Goal: Task Accomplishment & Management: Manage account settings

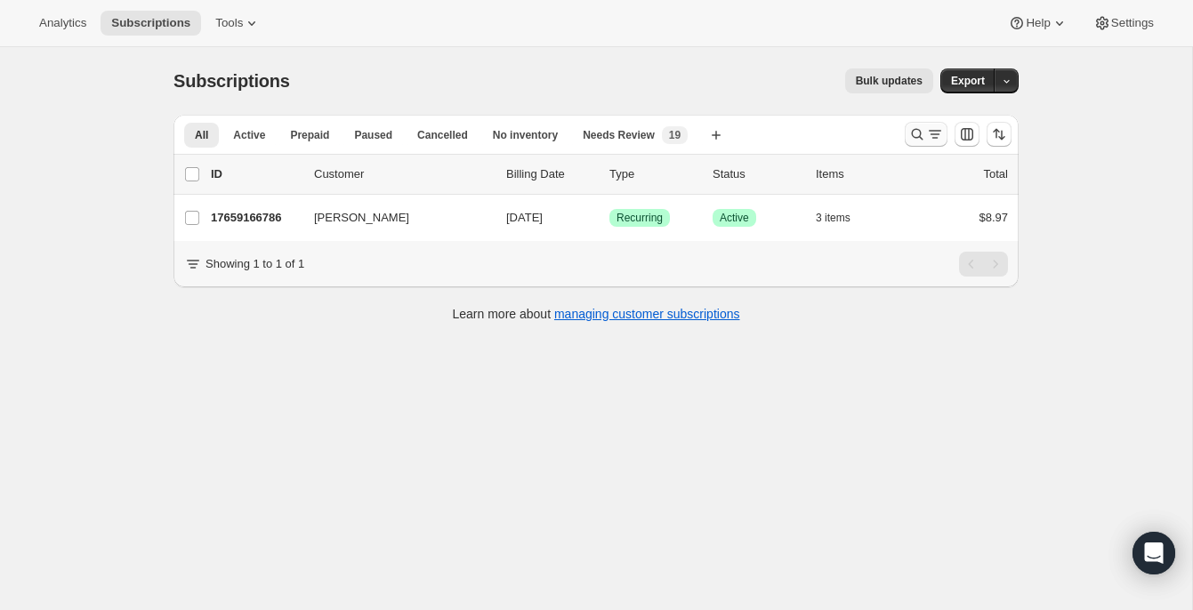
click at [919, 141] on icon "Search and filter results" at bounding box center [917, 134] width 18 height 18
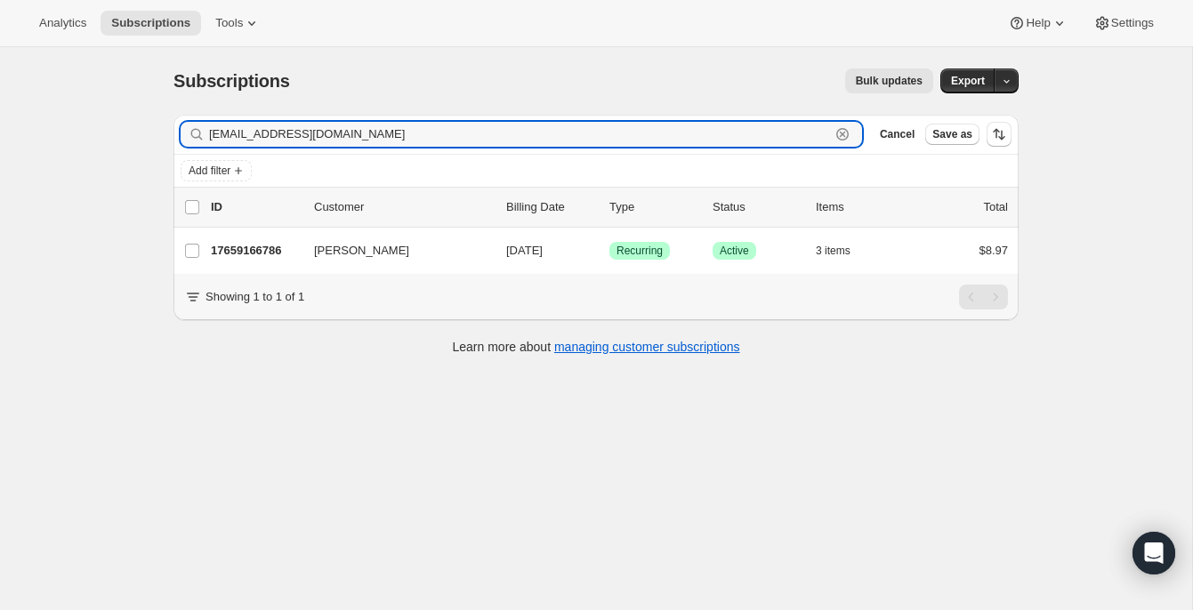
click at [840, 132] on icon "button" at bounding box center [843, 135] width 6 height 6
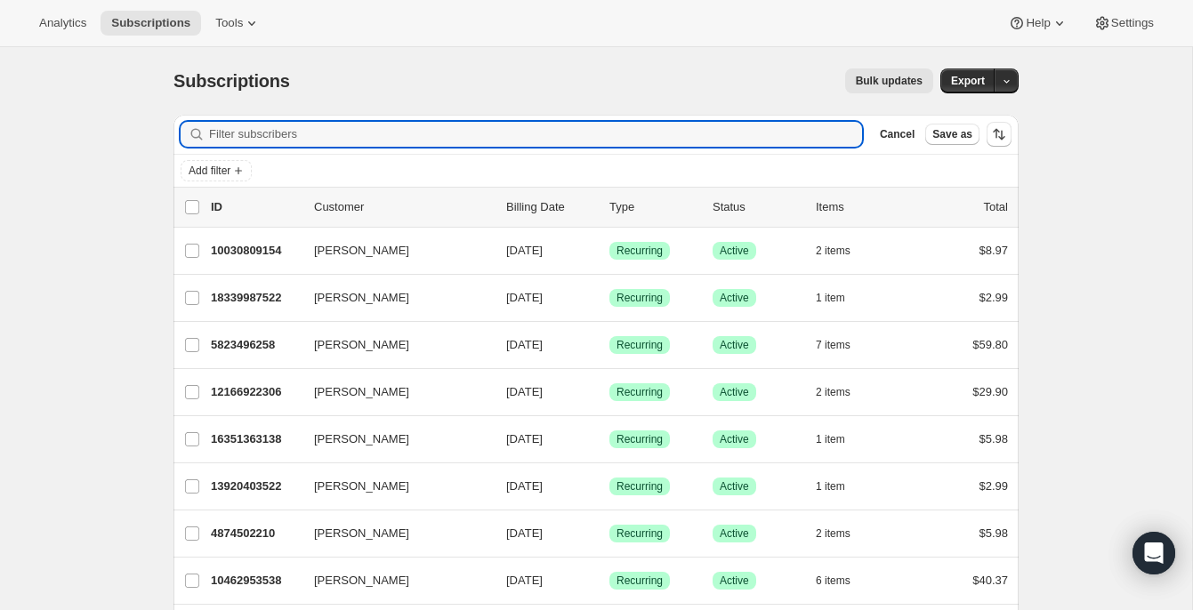
paste input "[PERSON_NAME][EMAIL_ADDRESS][DOMAIN_NAME]"
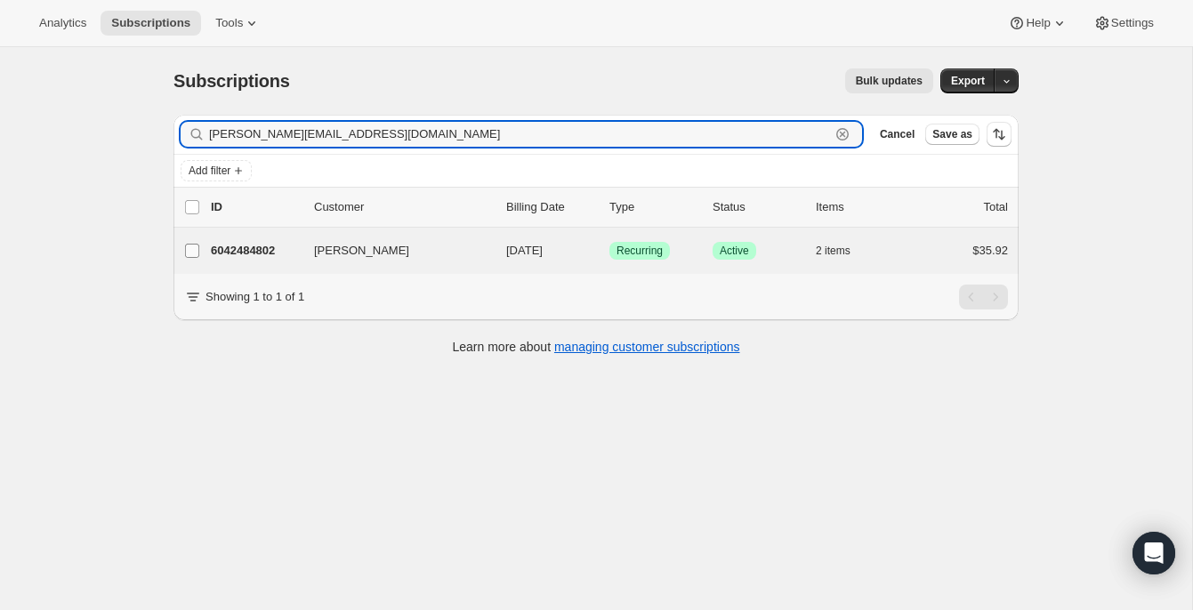
type input "[PERSON_NAME][EMAIL_ADDRESS][DOMAIN_NAME]"
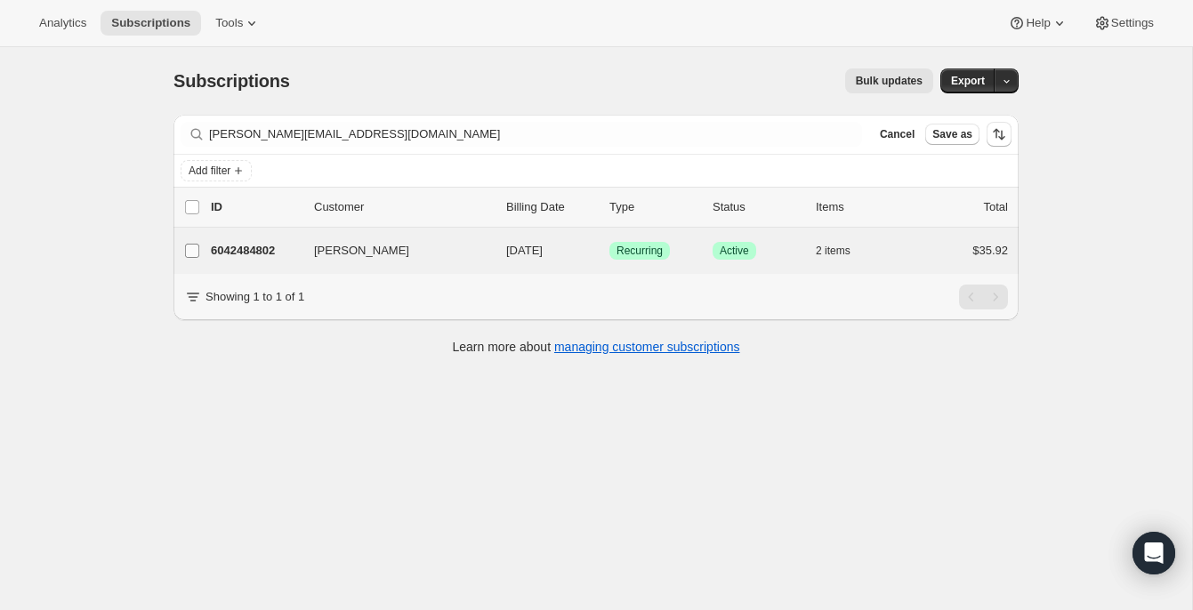
click at [193, 251] on input "[PERSON_NAME]" at bounding box center [192, 251] width 14 height 14
checkbox input "true"
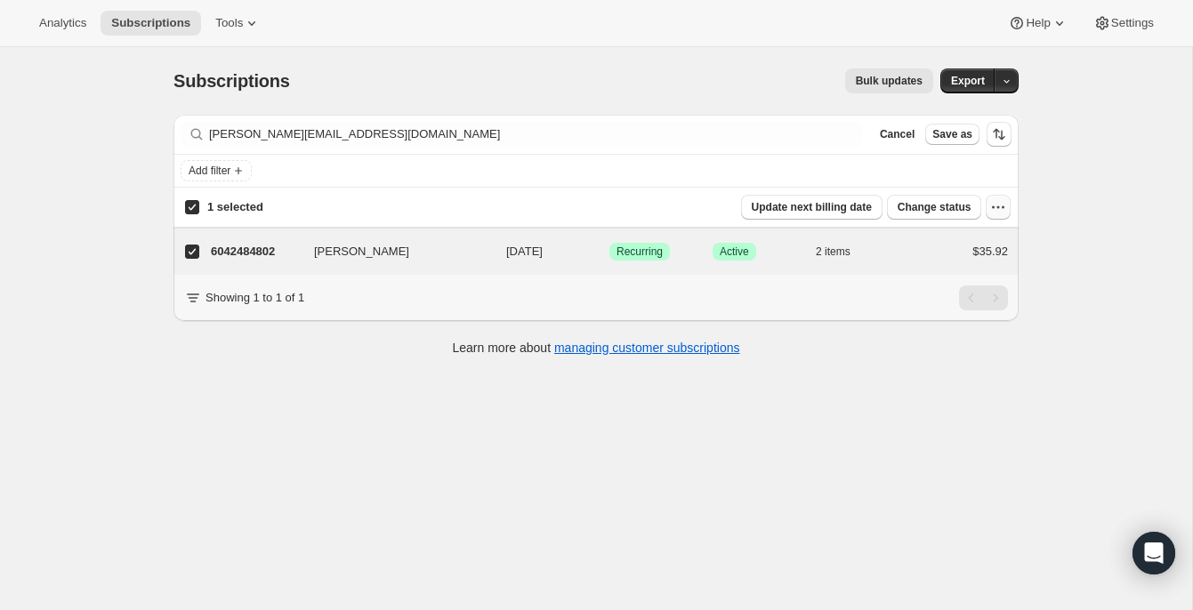
click at [994, 203] on icon "button" at bounding box center [998, 207] width 18 height 18
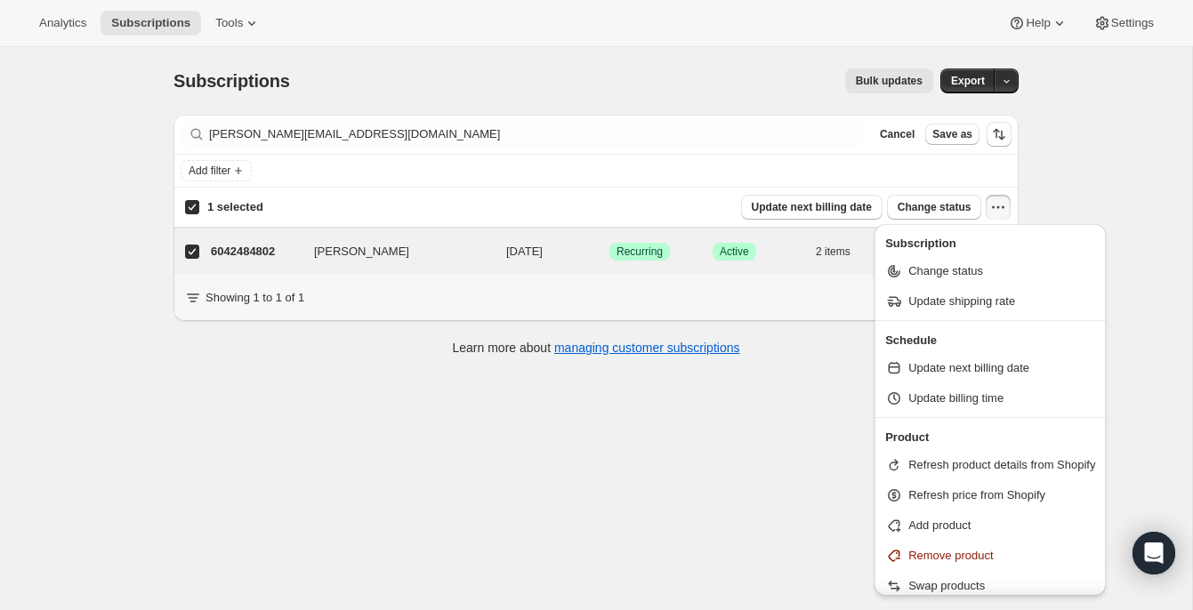
scroll to position [76, 0]
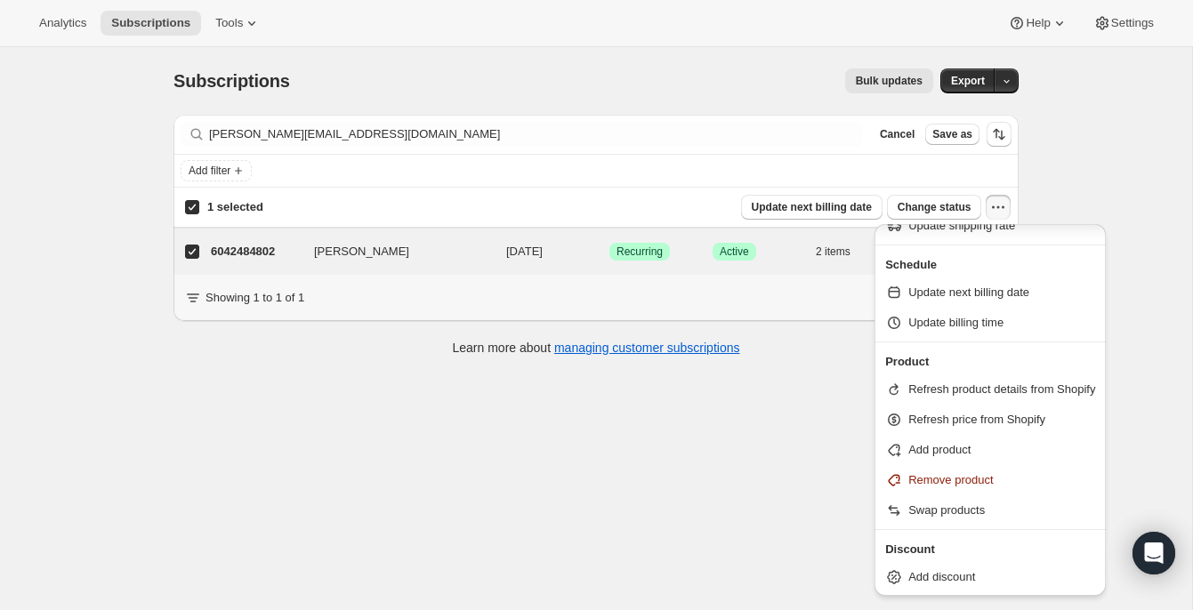
click at [995, 203] on icon "button" at bounding box center [998, 207] width 18 height 18
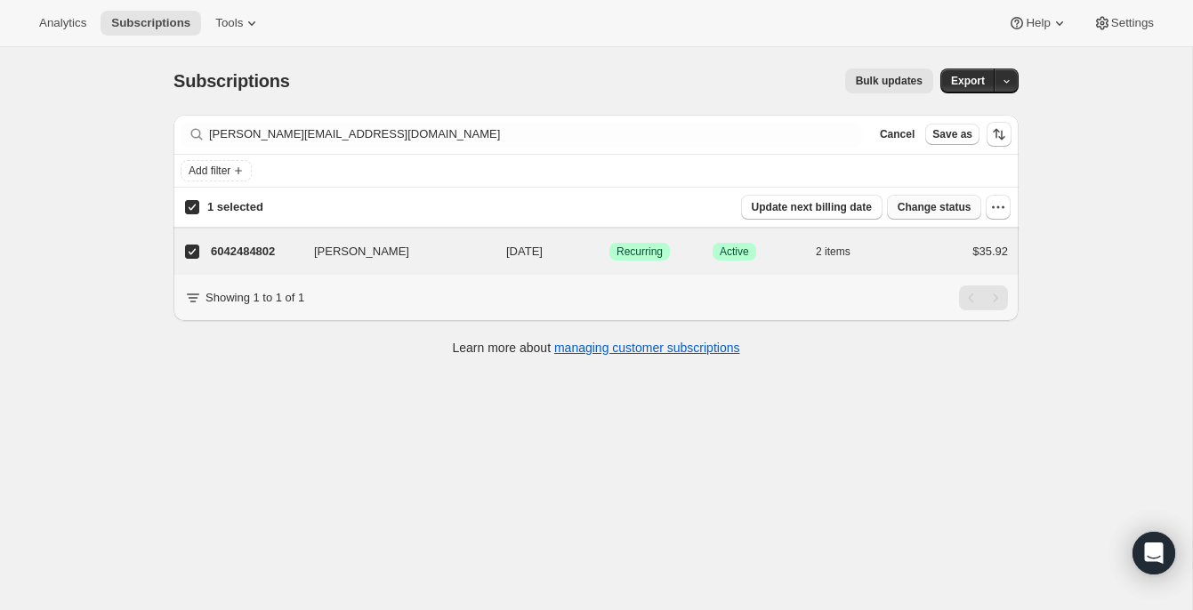
click at [938, 202] on span "Change status" at bounding box center [935, 207] width 74 height 14
select select "12"
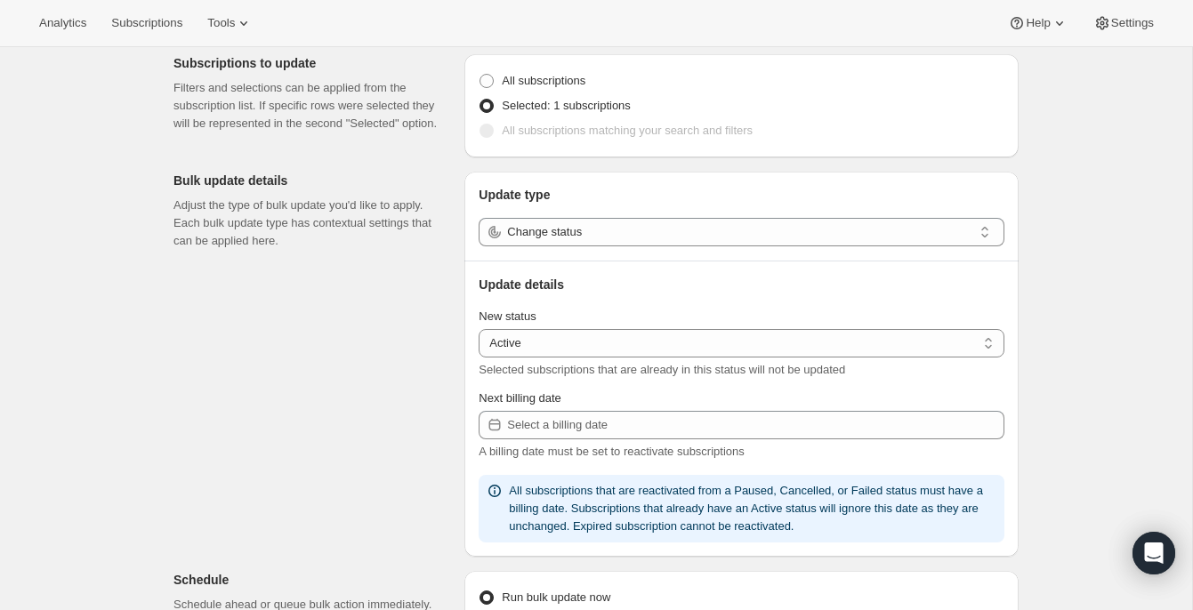
scroll to position [112, 0]
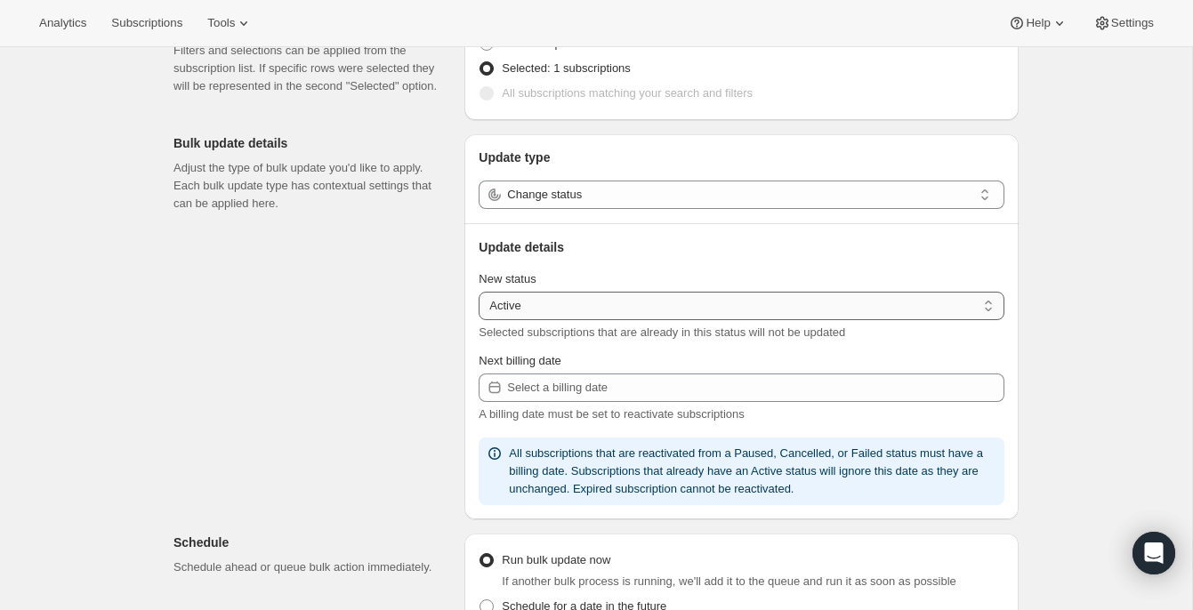
click at [829, 306] on select "Active Paused Cancelled" at bounding box center [742, 306] width 526 height 28
select select "cancelled"
click at [479, 292] on select "Active Paused Cancelled" at bounding box center [742, 306] width 526 height 28
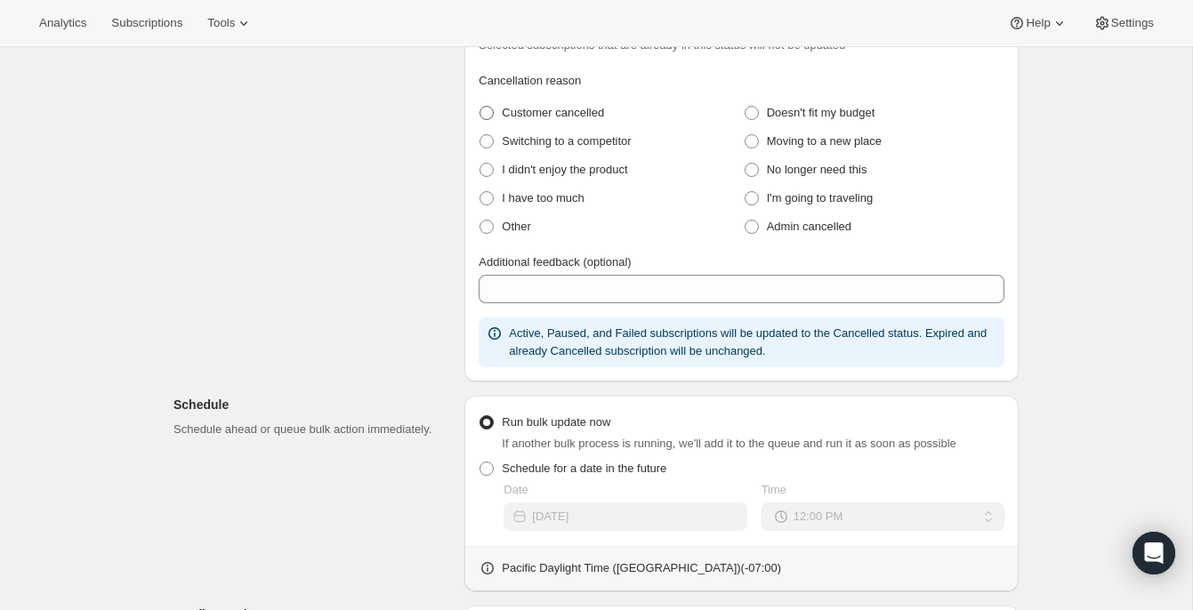
click at [511, 110] on span "Customer cancelled" at bounding box center [553, 112] width 102 height 13
click at [480, 107] on cancelled "Customer cancelled" at bounding box center [479, 106] width 1 height 1
radio cancelled "true"
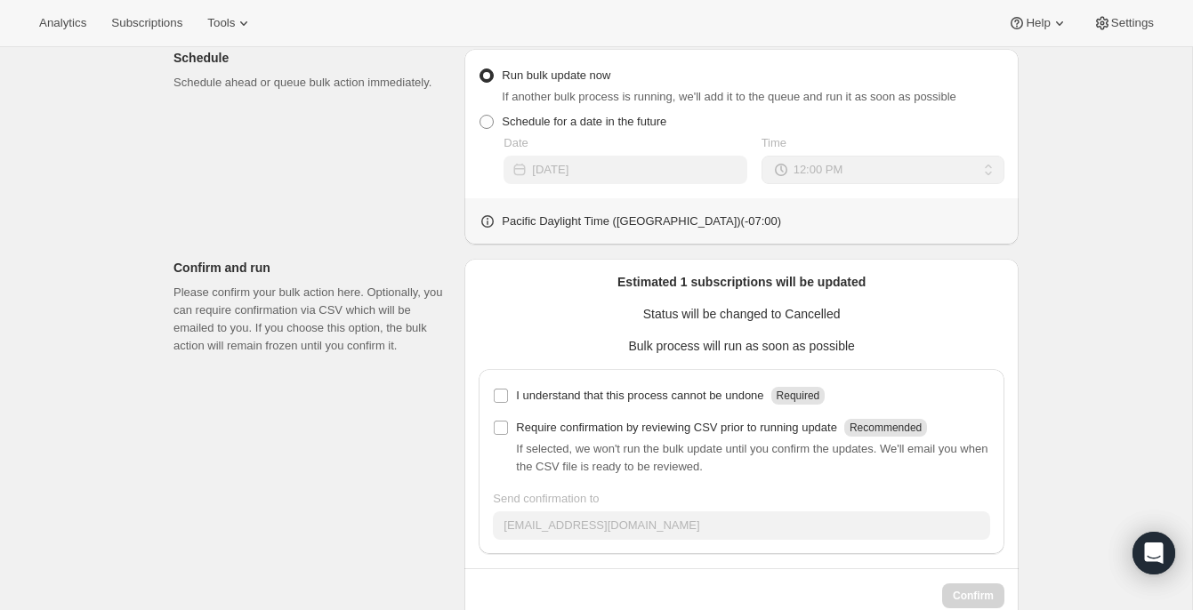
scroll to position [787, 0]
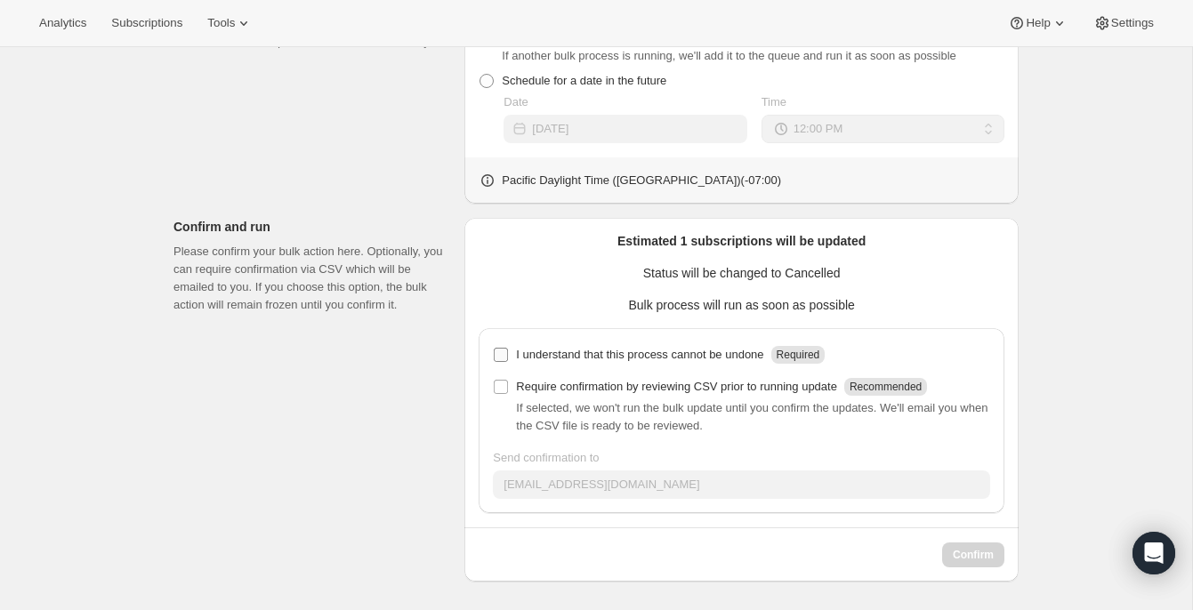
click at [546, 357] on p "I understand that this process cannot be undone" at bounding box center [639, 355] width 247 height 18
click at [508, 357] on input "I understand that this process cannot be undone Required" at bounding box center [501, 355] width 14 height 14
checkbox input "true"
click at [972, 558] on span "Confirm" at bounding box center [973, 555] width 41 height 14
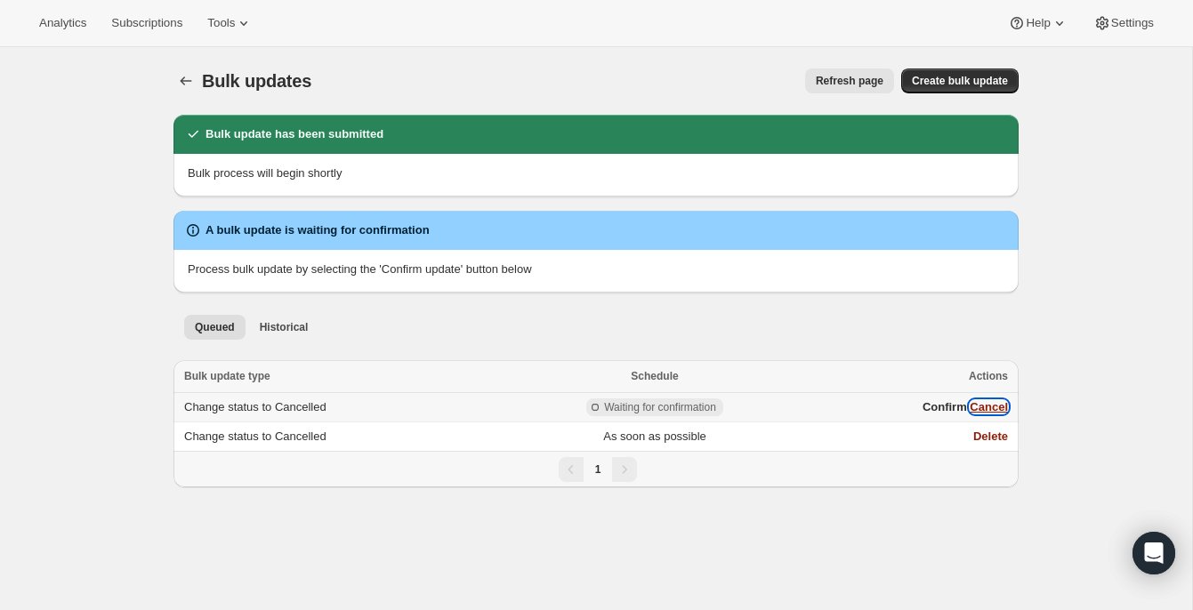
click at [982, 404] on button "Cancel" at bounding box center [989, 406] width 38 height 13
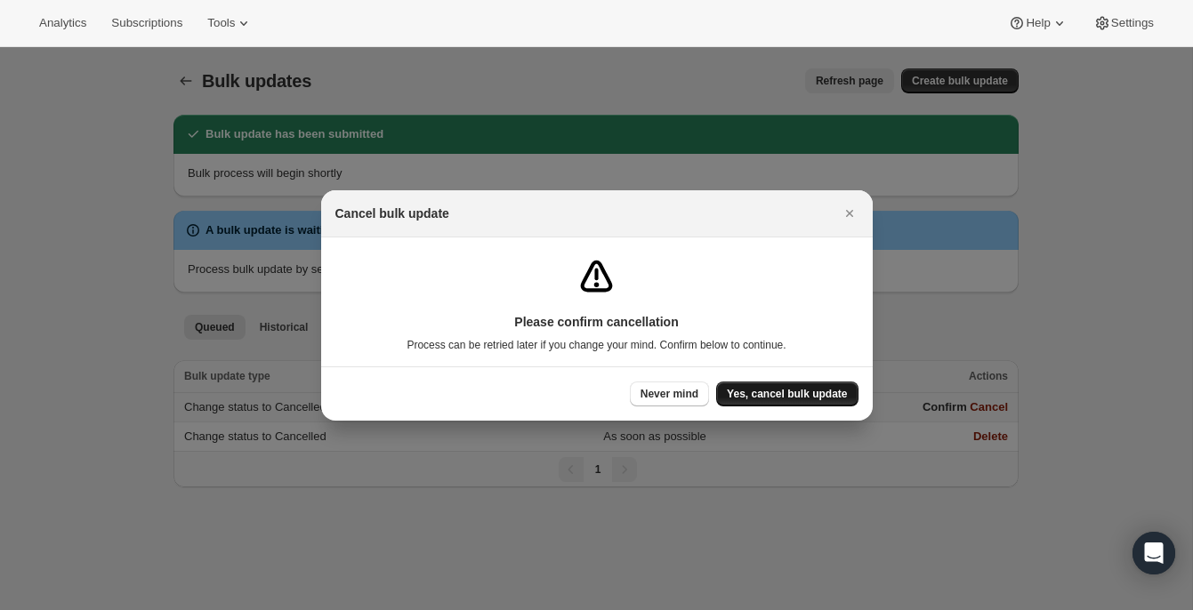
click at [809, 393] on span "Yes, cancel bulk update" at bounding box center [787, 394] width 120 height 14
